Goal: Task Accomplishment & Management: Manage account settings

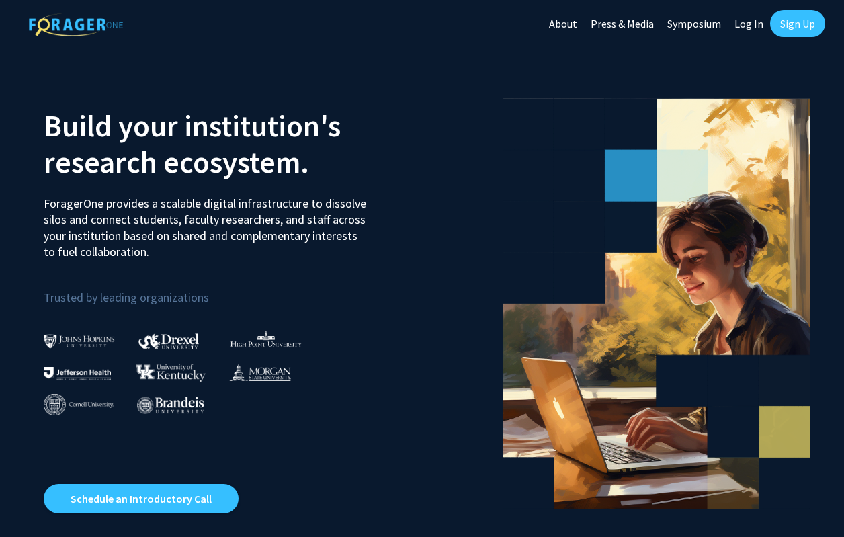
click at [752, 26] on link "Log In" at bounding box center [749, 23] width 42 height 47
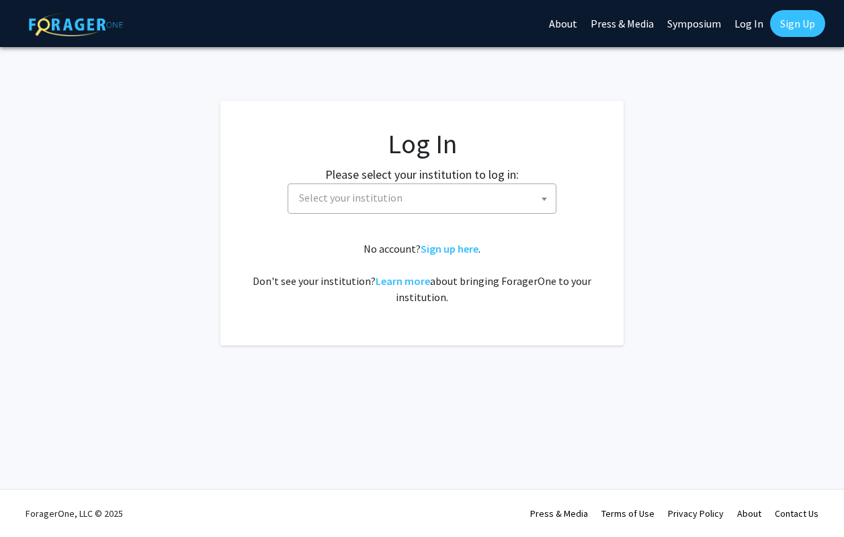
click at [429, 212] on span "Select your institution" at bounding box center [422, 199] width 269 height 30
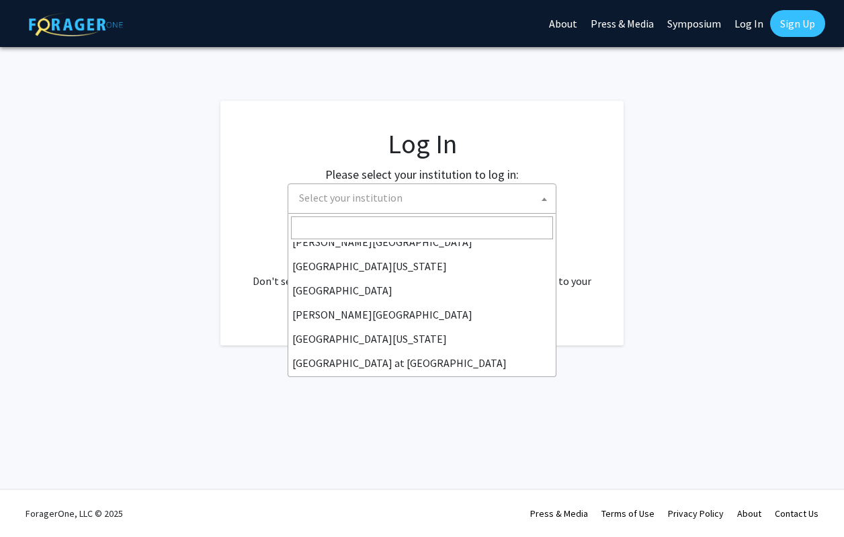
scroll to position [438, 0]
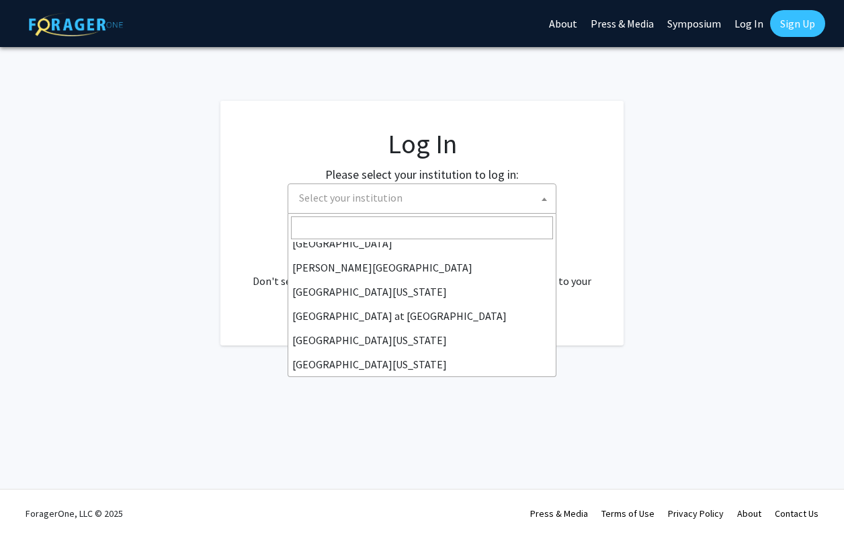
select select "33"
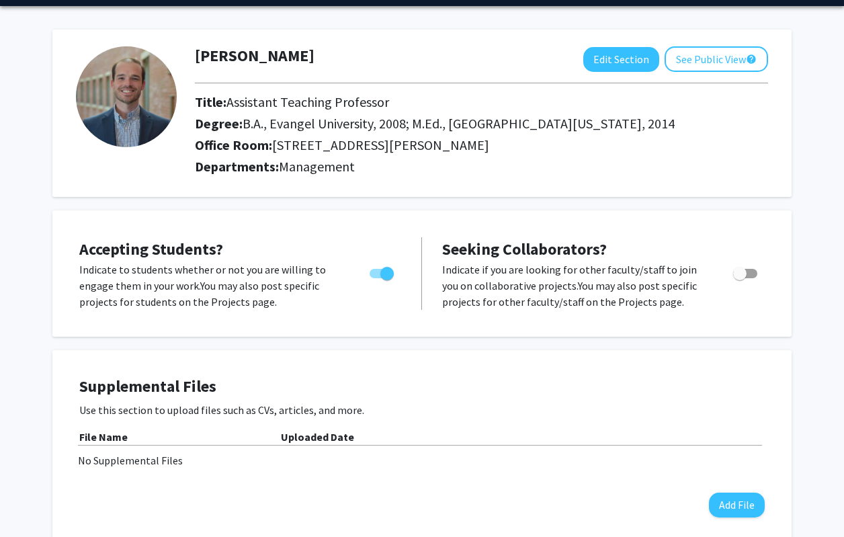
scroll to position [48, 0]
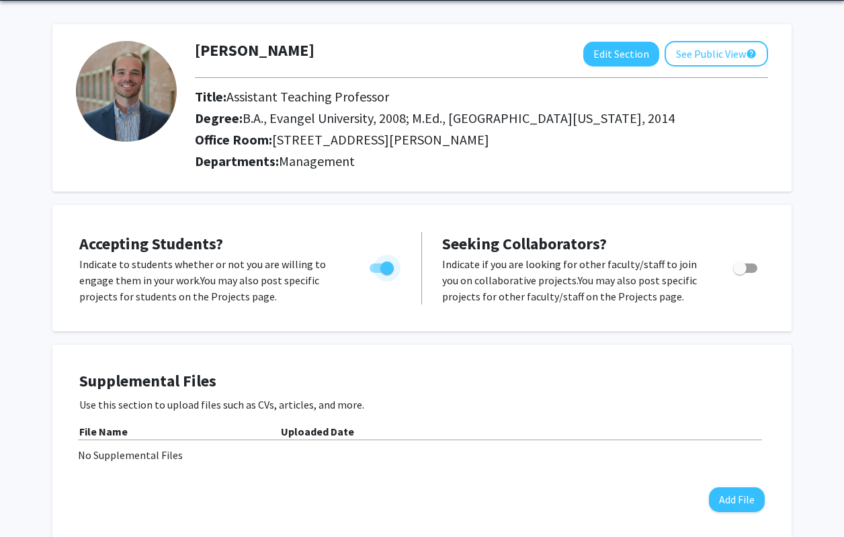
click at [381, 271] on span "Toggle" at bounding box center [387, 268] width 13 height 13
click at [376, 273] on input "Would you like to permit student requests?" at bounding box center [376, 273] width 1 height 1
checkbox input "false"
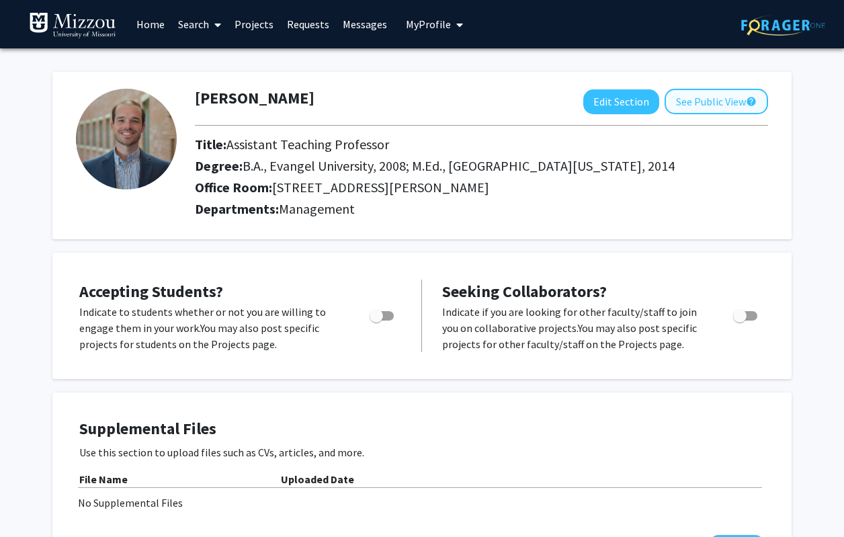
scroll to position [0, 0]
click at [713, 102] on button "See Public View help" at bounding box center [717, 102] width 104 height 26
